Goal: Task Accomplishment & Management: Complete application form

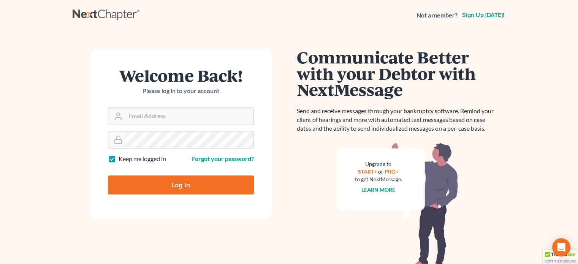
type input "[EMAIL_ADDRESS][DOMAIN_NAME]"
click at [127, 185] on input "Log In" at bounding box center [181, 185] width 146 height 19
type input "Thinking..."
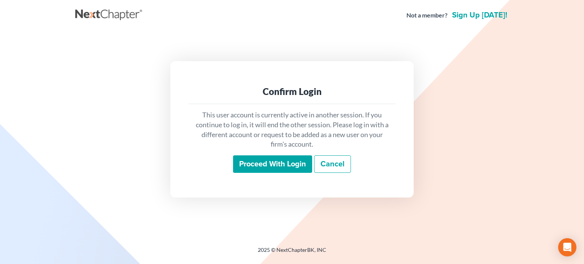
click at [252, 160] on input "Proceed with login" at bounding box center [272, 163] width 79 height 17
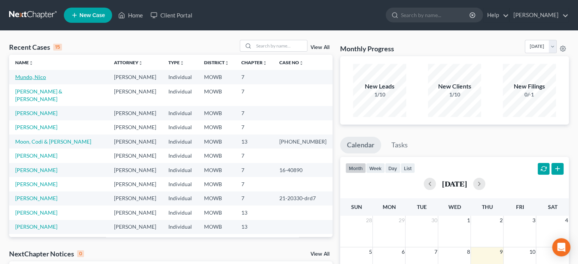
click at [23, 79] on link "Mundo, Nico" at bounding box center [30, 77] width 31 height 6
select select "3"
select select "1"
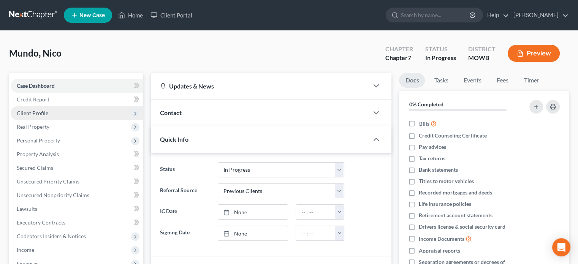
click at [43, 110] on span "Client Profile" at bounding box center [33, 113] width 32 height 6
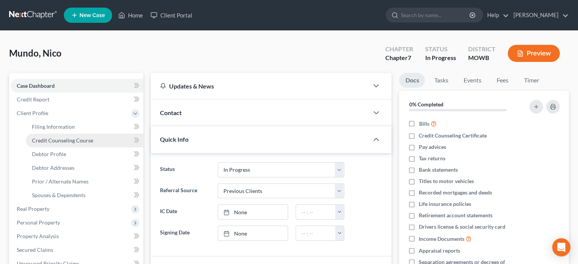
click at [49, 137] on span "Credit Counseling Course" at bounding box center [62, 140] width 61 height 6
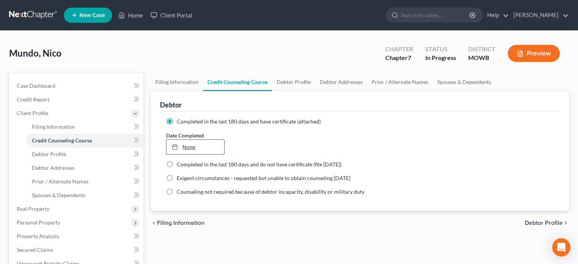
type input "10/9/2025"
click at [189, 144] on link "10/9/2025" at bounding box center [194, 147] width 57 height 14
click at [529, 47] on button "Preview" at bounding box center [534, 53] width 52 height 17
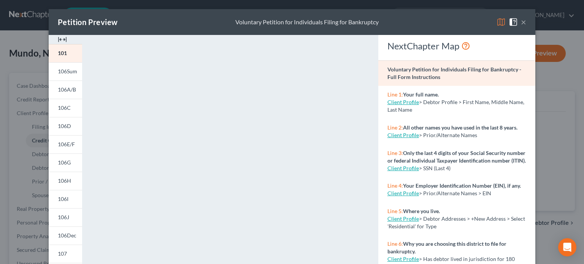
click at [17, 86] on div "Petition Preview Voluntary Petition for Individuals Filing for Bankruptcy × 101…" at bounding box center [292, 132] width 584 height 264
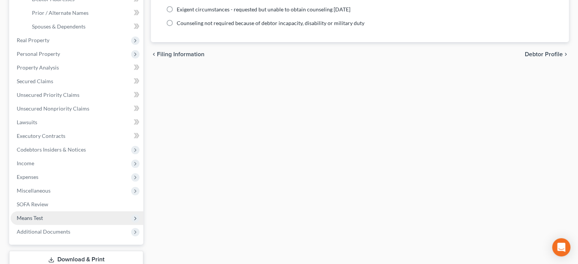
scroll to position [190, 0]
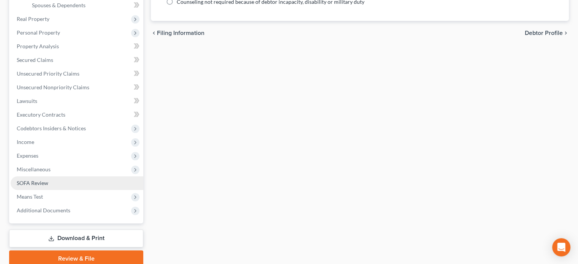
click at [33, 181] on span "SOFA Review" at bounding box center [33, 183] width 32 height 6
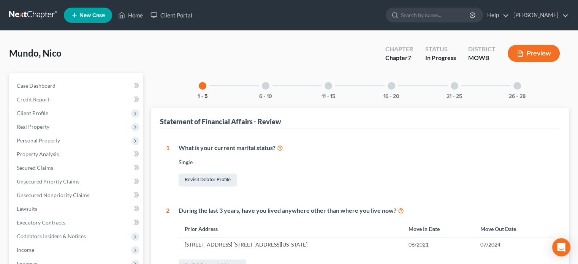
click at [265, 88] on div at bounding box center [266, 86] width 8 height 8
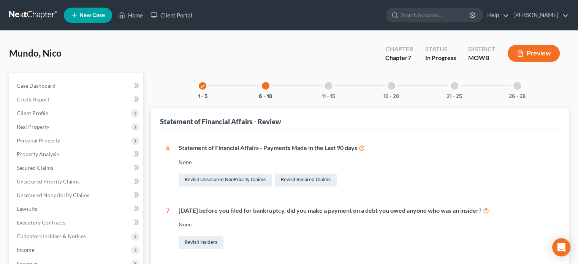
click at [328, 81] on div "11 - 15" at bounding box center [328, 86] width 26 height 26
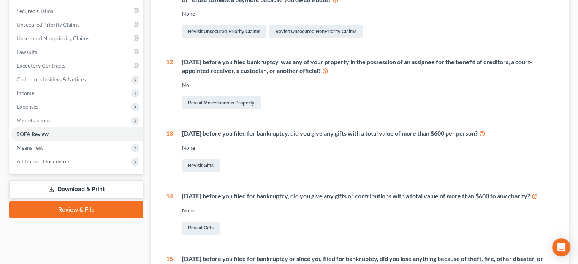
scroll to position [76, 0]
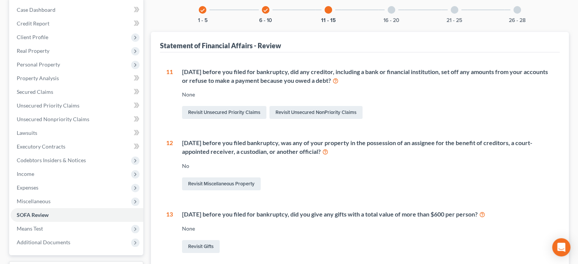
click at [391, 8] on div at bounding box center [392, 10] width 8 height 8
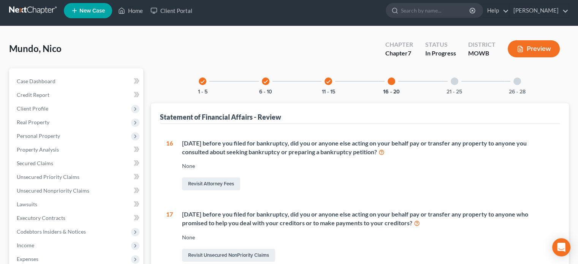
scroll to position [0, 0]
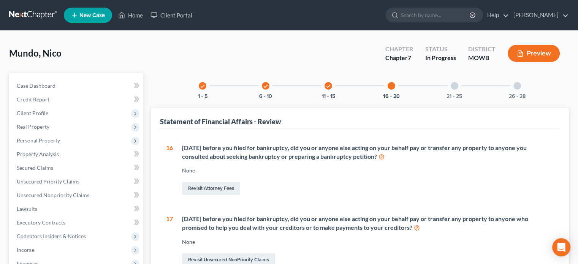
click at [330, 85] on icon "check" at bounding box center [328, 86] width 5 height 5
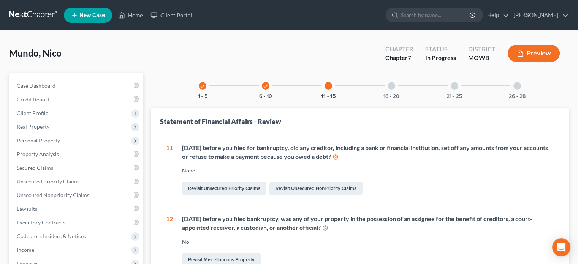
click at [261, 85] on div "check 6 - 10" at bounding box center [266, 86] width 26 height 26
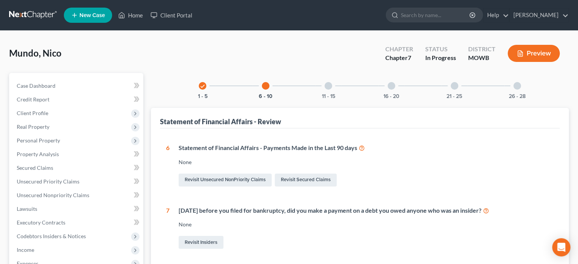
click at [329, 84] on div at bounding box center [329, 86] width 8 height 8
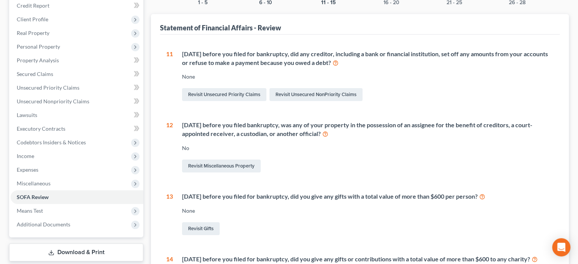
scroll to position [61, 0]
